Goal: Navigation & Orientation: Find specific page/section

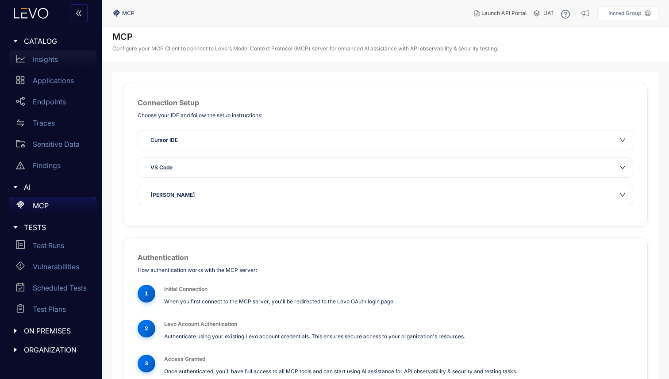
click at [48, 65] on div "Insights" at bounding box center [53, 59] width 88 height 18
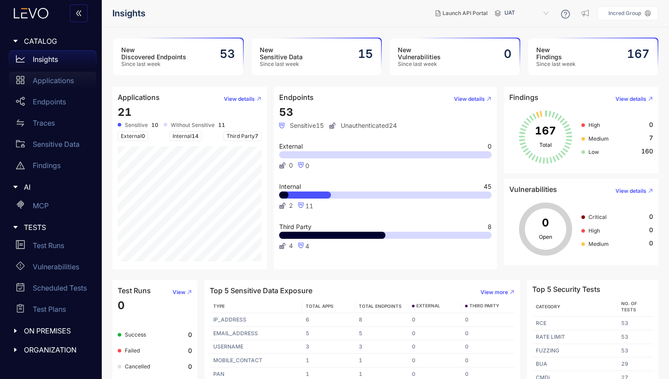
click at [48, 82] on p "Applications" at bounding box center [53, 81] width 41 height 8
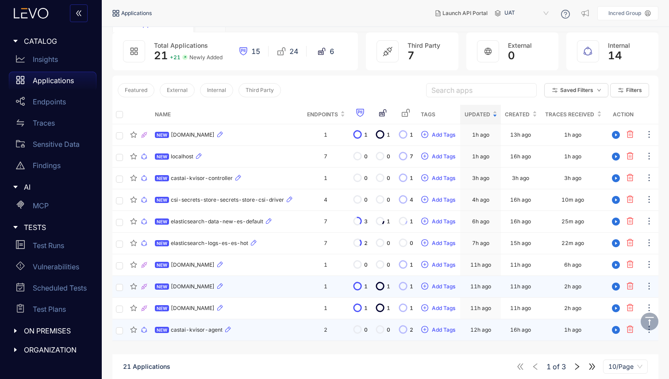
scroll to position [63, 0]
